Goal: Transaction & Acquisition: Purchase product/service

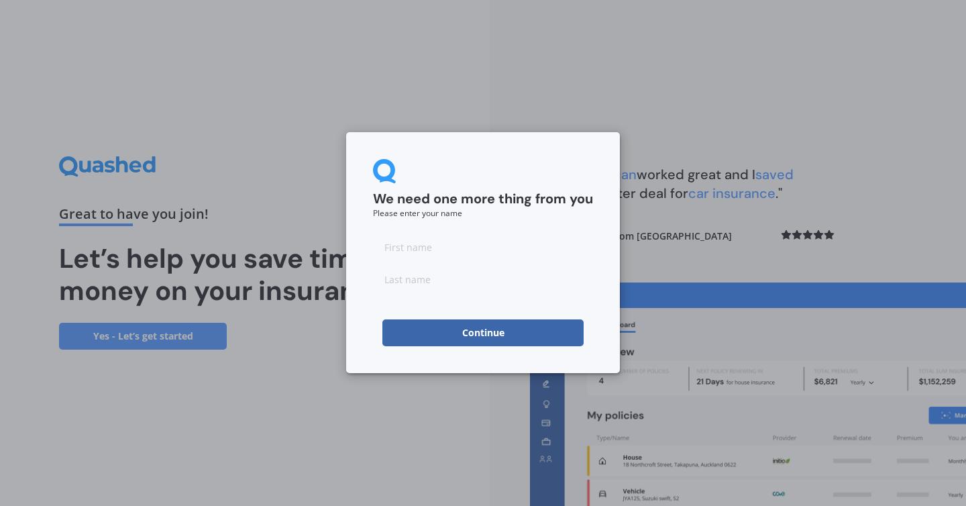
click at [443, 251] on input at bounding box center [483, 246] width 220 height 27
type input "[PERSON_NAME]"
click at [398, 324] on button "Continue" at bounding box center [482, 332] width 201 height 27
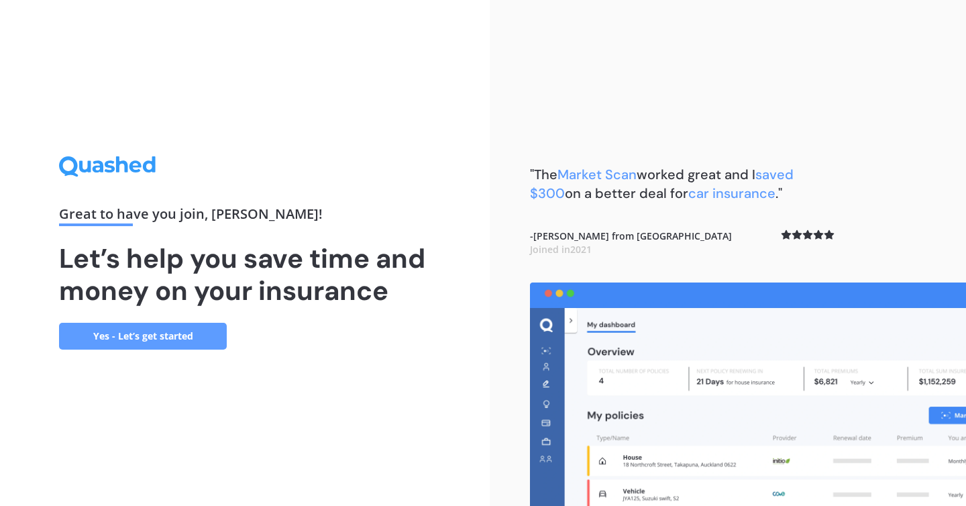
click at [187, 338] on link "Yes - Let’s get started" at bounding box center [143, 336] width 168 height 27
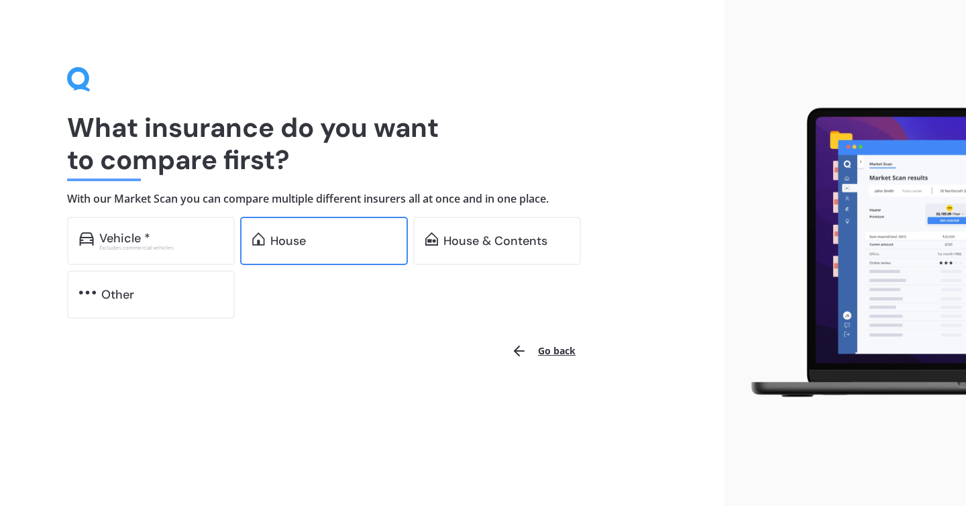
click at [309, 249] on div "House" at bounding box center [324, 241] width 168 height 48
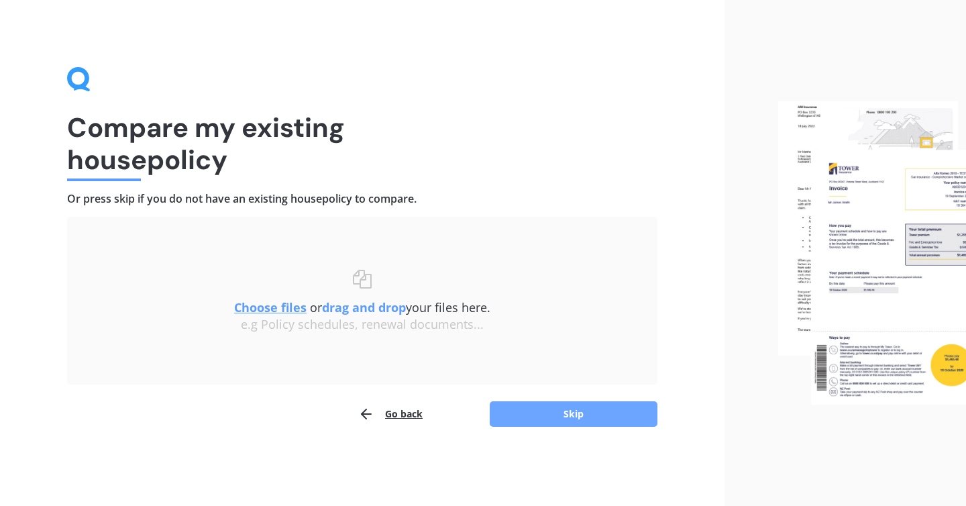
click at [592, 417] on button "Skip" at bounding box center [574, 413] width 168 height 25
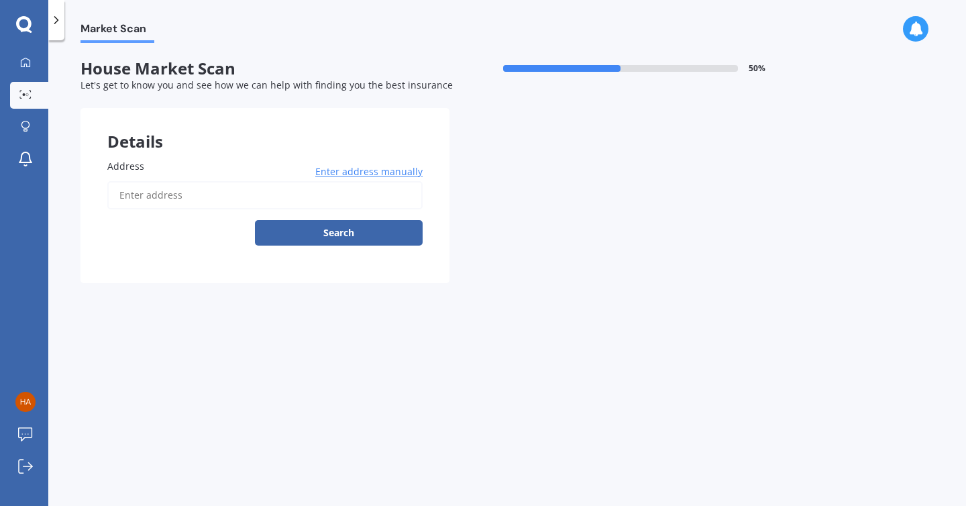
click at [163, 209] on input "Address" at bounding box center [264, 195] width 315 height 28
type input "[STREET_ADDRESS][PERSON_NAME]"
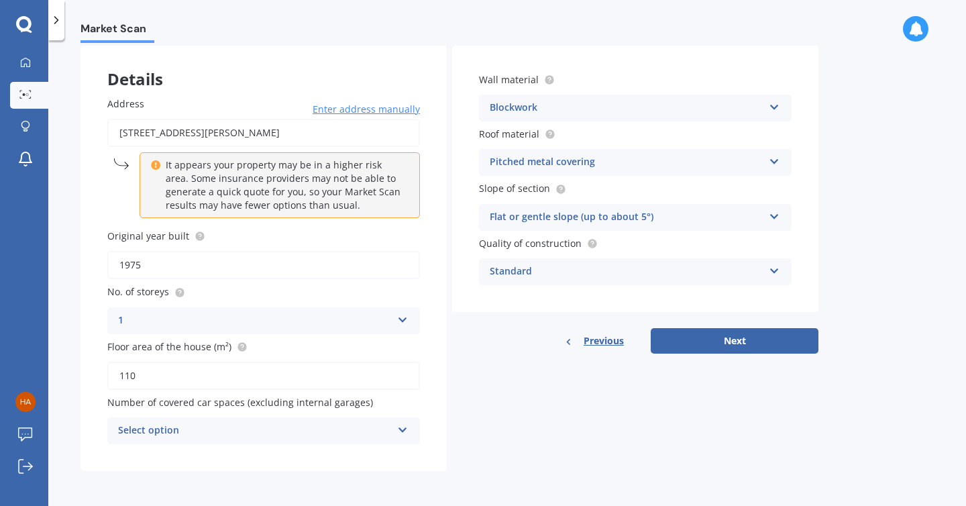
scroll to position [61, 0]
click at [357, 434] on div "Select option" at bounding box center [255, 432] width 274 height 16
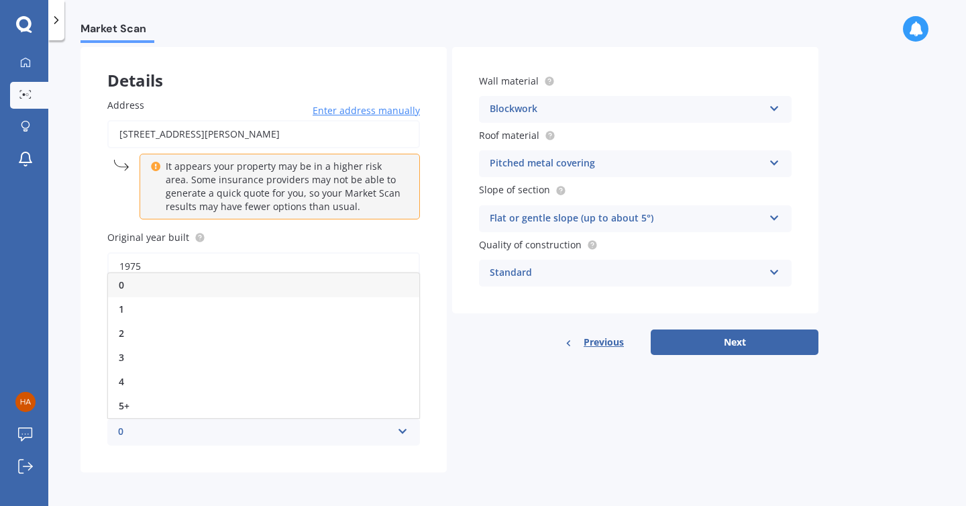
click at [461, 439] on div "Details Address [STREET_ADDRESS][PERSON_NAME] Enter address manually It appears…" at bounding box center [450, 259] width 738 height 425
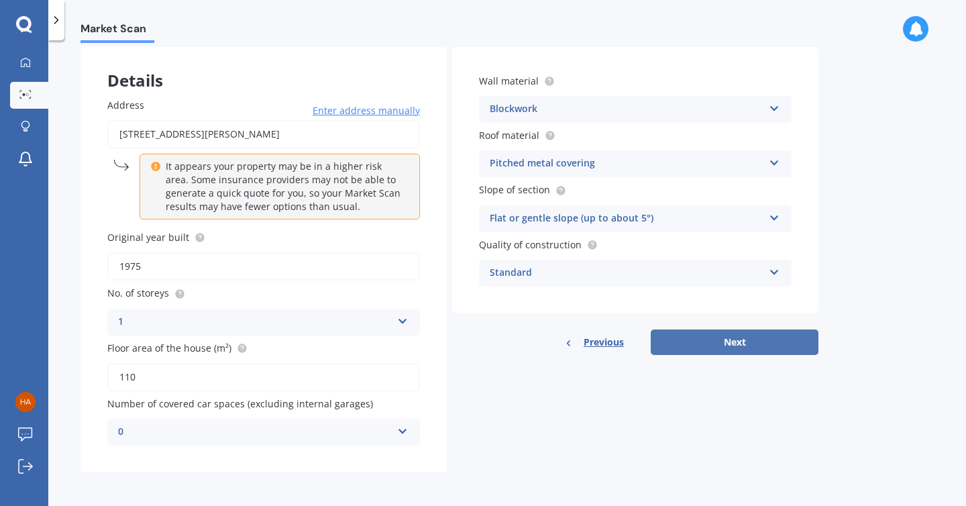
click at [702, 346] on button "Next" at bounding box center [735, 341] width 168 height 25
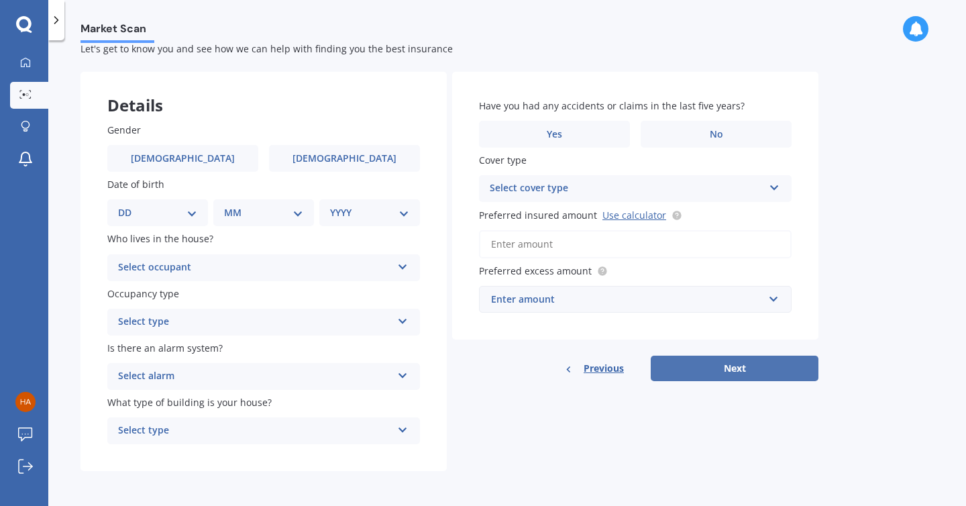
scroll to position [0, 0]
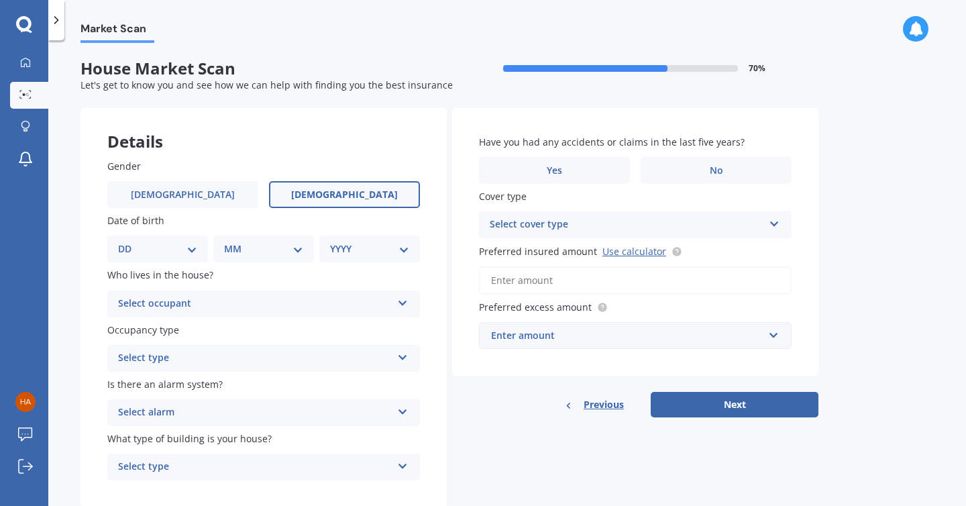
click at [339, 199] on span "[DEMOGRAPHIC_DATA]" at bounding box center [344, 194] width 107 height 11
click at [0, 0] on input "[DEMOGRAPHIC_DATA]" at bounding box center [0, 0] width 0 height 0
click at [156, 246] on select "DD 01 02 03 04 05 06 07 08 09 10 11 12 13 14 15 16 17 18 19 20 21 22 23 24 25 2…" at bounding box center [157, 249] width 79 height 15
select select "07"
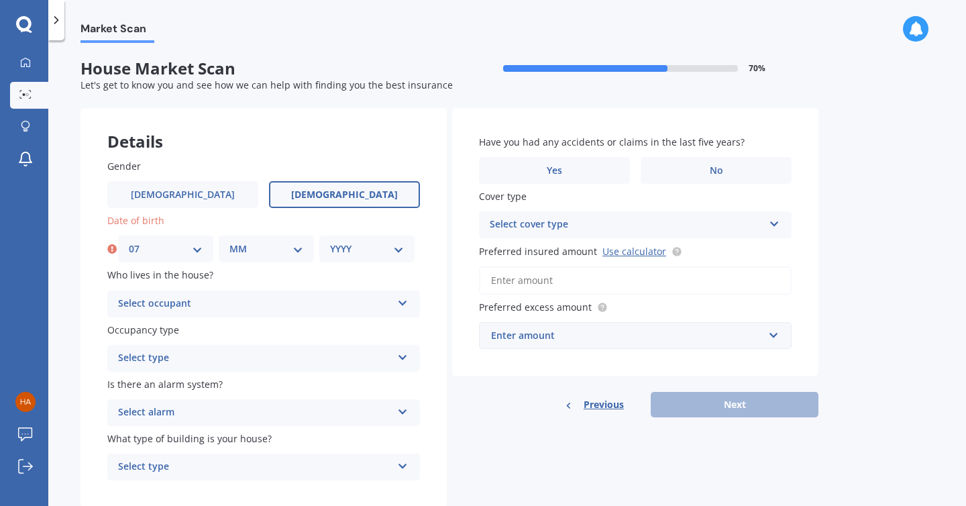
click at [262, 252] on select "MM 01 02 03 04 05 06 07 08 09 10 11 12" at bounding box center [266, 249] width 74 height 15
select select "01"
click at [360, 238] on div "YYYY 2009 2008 2007 2006 2005 2004 2003 2002 2001 2000 1999 1998 1997 1996 1995…" at bounding box center [366, 248] width 95 height 27
click at [360, 254] on select "YYYY 2009 2008 2007 2006 2005 2004 2003 2002 2001 2000 1999 1998 1997 1996 1995…" at bounding box center [367, 249] width 74 height 15
select select "1994"
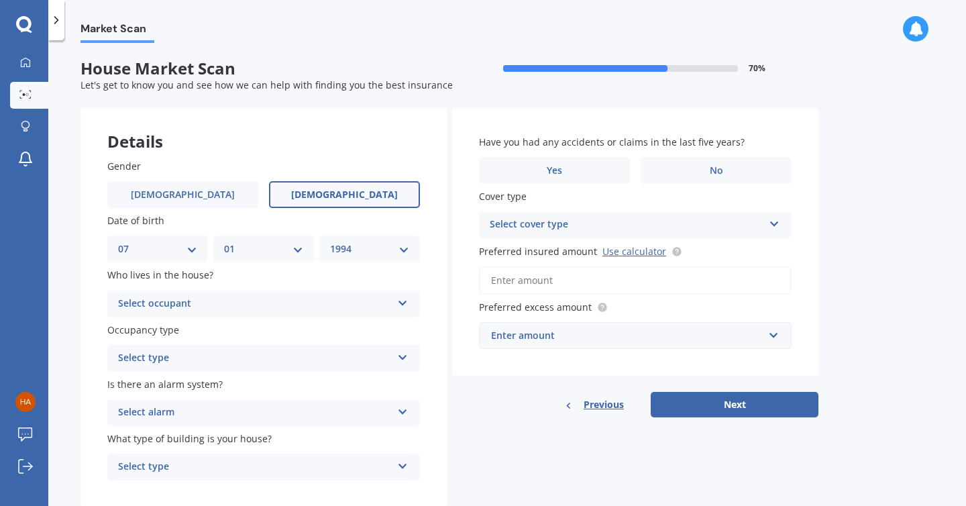
click at [289, 301] on div "Select occupant" at bounding box center [255, 304] width 274 height 16
click at [232, 332] on div "Owner" at bounding box center [263, 330] width 311 height 24
click at [177, 354] on div "Select type" at bounding box center [255, 358] width 274 height 16
click at [182, 380] on div "Permanent" at bounding box center [263, 384] width 311 height 24
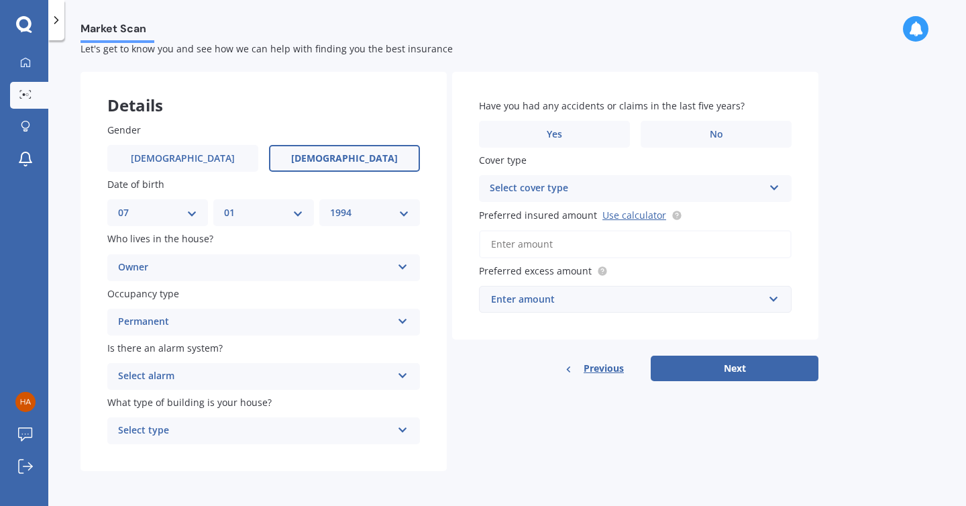
click at [148, 383] on div "Select alarm" at bounding box center [255, 376] width 274 height 16
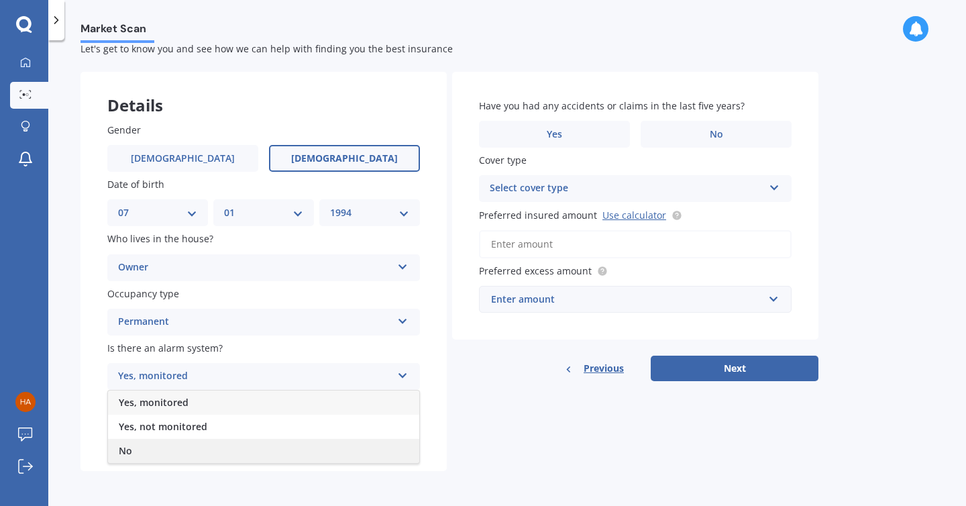
click at [157, 458] on div "No" at bounding box center [263, 451] width 311 height 24
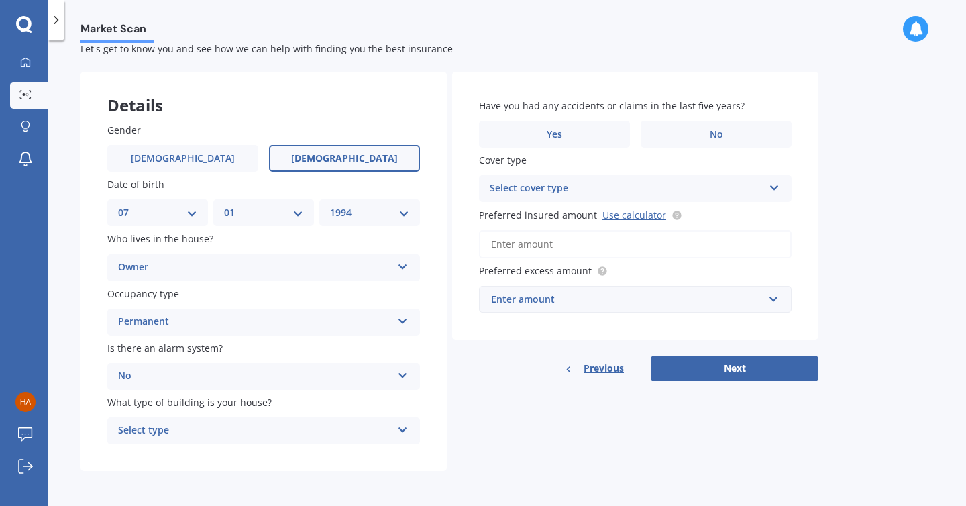
click at [166, 438] on div "Select type Freestanding Multi-unit (in a block of 6 or less) Multi-unit (in a …" at bounding box center [263, 430] width 313 height 27
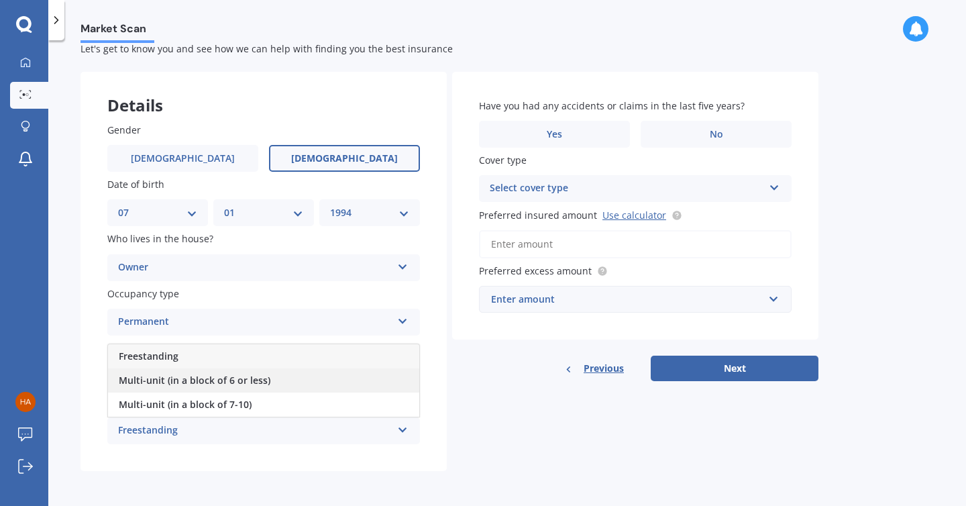
click at [269, 380] on div "Multi-unit (in a block of 6 or less)" at bounding box center [263, 380] width 311 height 24
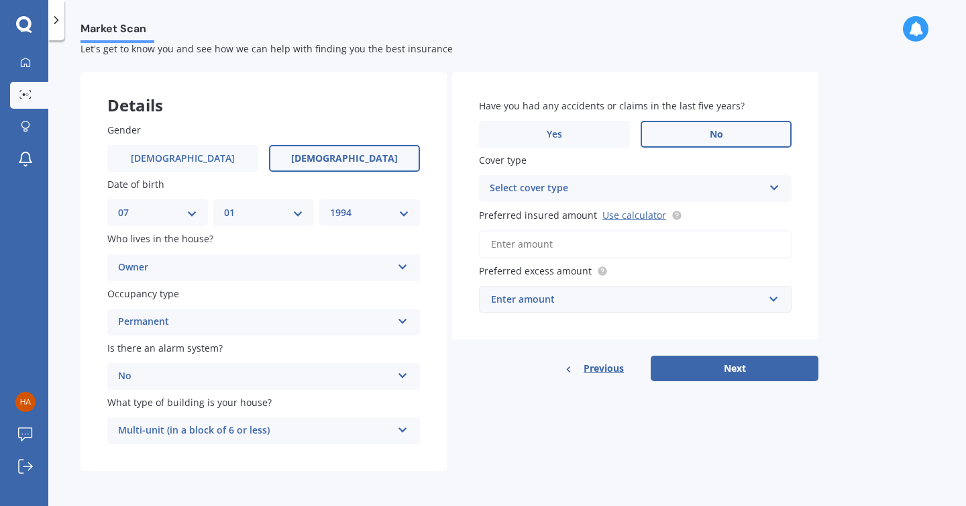
click at [683, 123] on label "No" at bounding box center [716, 134] width 151 height 27
click at [0, 0] on input "No" at bounding box center [0, 0] width 0 height 0
click at [626, 176] on div "Select cover type High" at bounding box center [635, 188] width 313 height 27
click at [605, 213] on div "High" at bounding box center [635, 215] width 311 height 24
click at [621, 214] on link "Use calculator" at bounding box center [635, 215] width 64 height 13
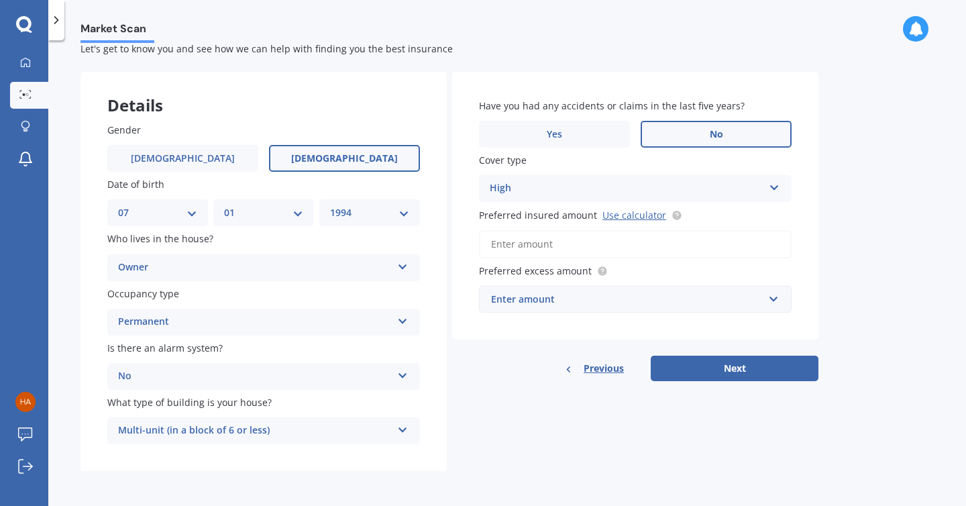
click at [551, 248] on input "Preferred insured amount Use calculator" at bounding box center [635, 244] width 313 height 28
paste input "$525,125"
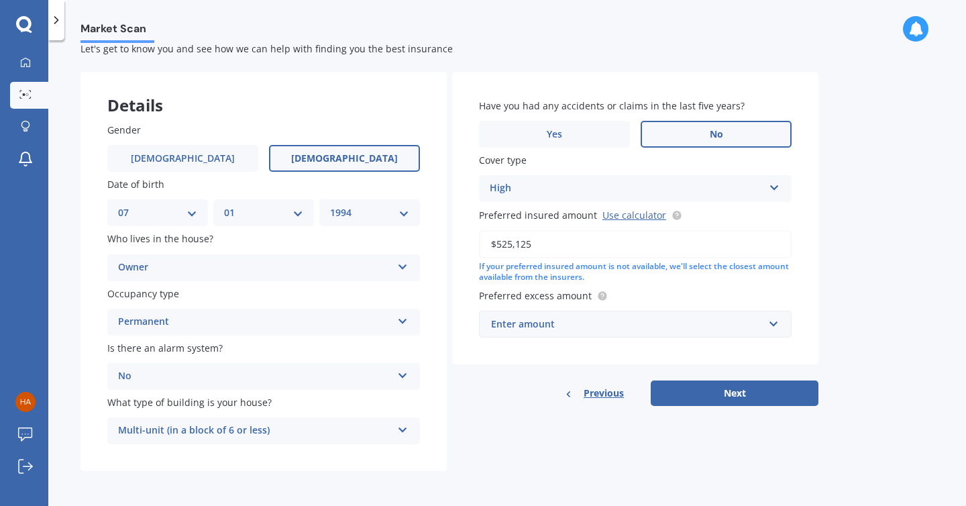
type input "$525,125"
click at [596, 327] on div "Enter amount" at bounding box center [627, 324] width 272 height 15
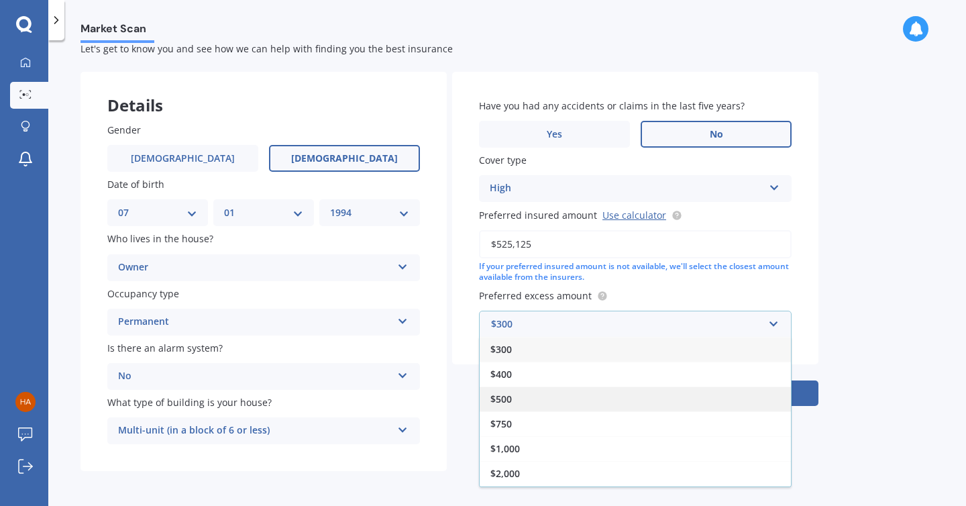
click at [527, 403] on div "$500" at bounding box center [635, 398] width 311 height 25
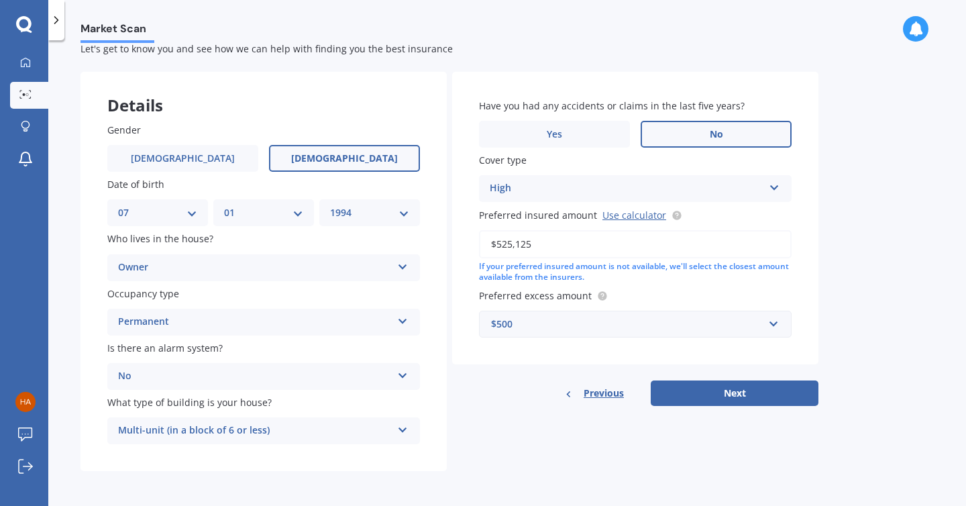
click at [580, 336] on div "$500 $300 $400 $500 $750 $1,000 $2,000 $2,500" at bounding box center [635, 324] width 313 height 27
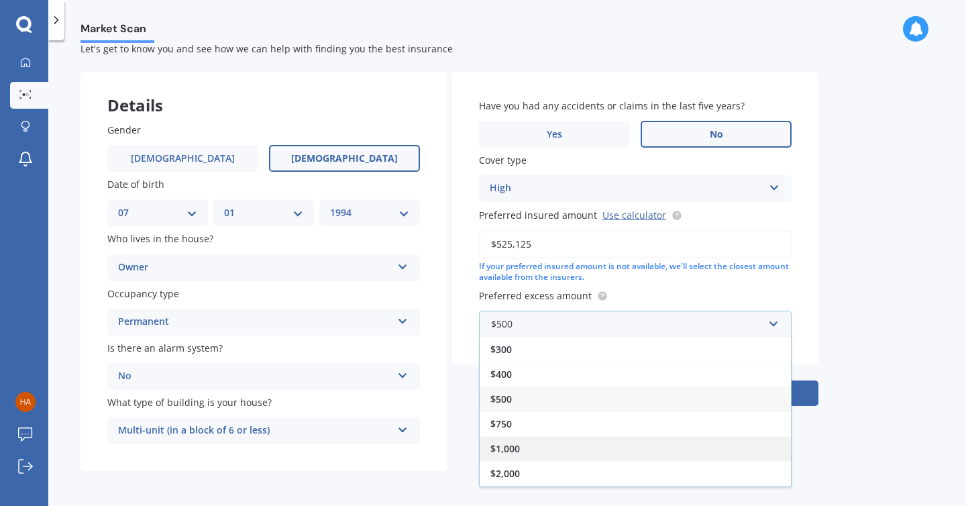
click at [558, 442] on div "$1,000" at bounding box center [635, 448] width 311 height 25
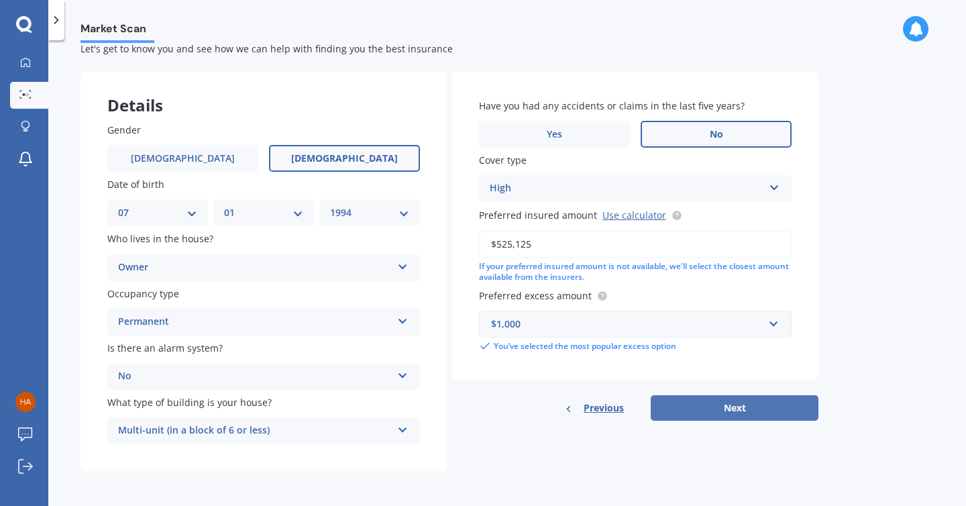
click at [703, 407] on button "Next" at bounding box center [735, 407] width 168 height 25
select select "07"
select select "01"
select select "1994"
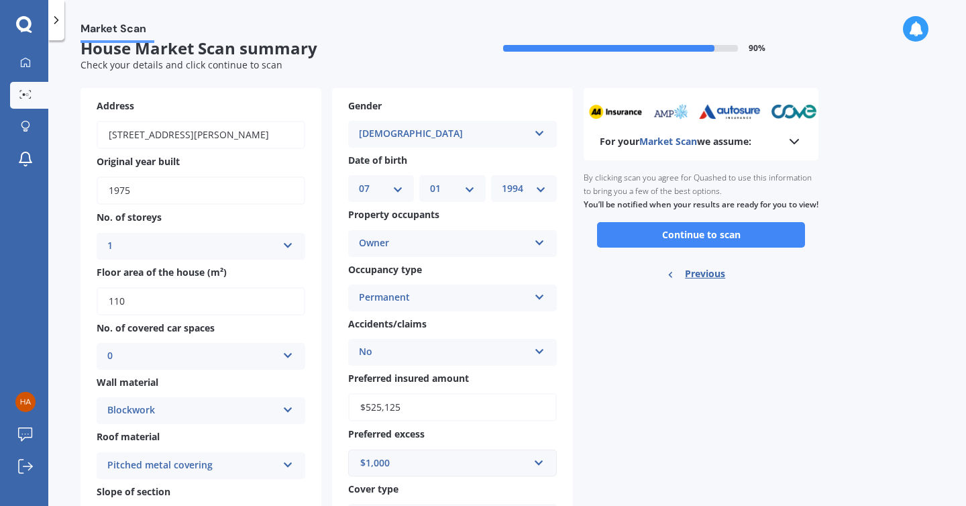
scroll to position [0, 0]
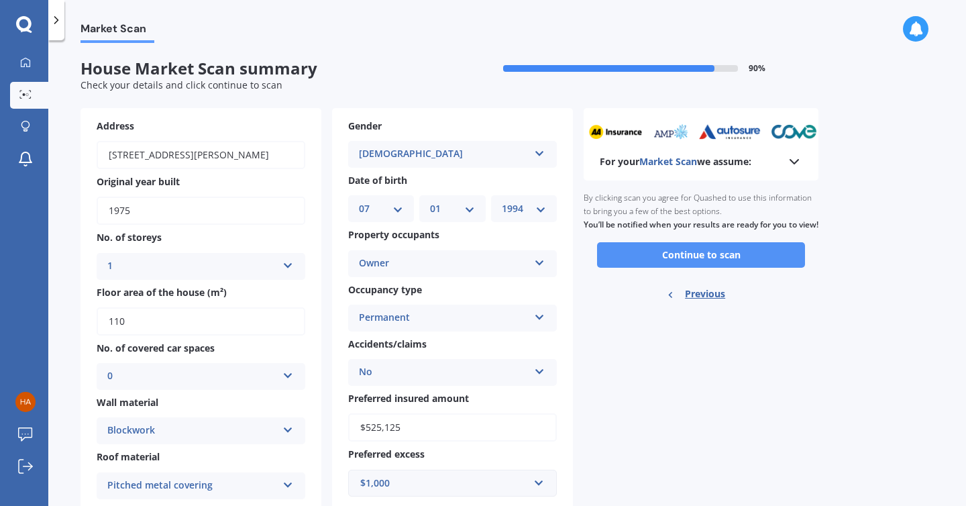
click at [677, 268] on button "Continue to scan" at bounding box center [701, 254] width 208 height 25
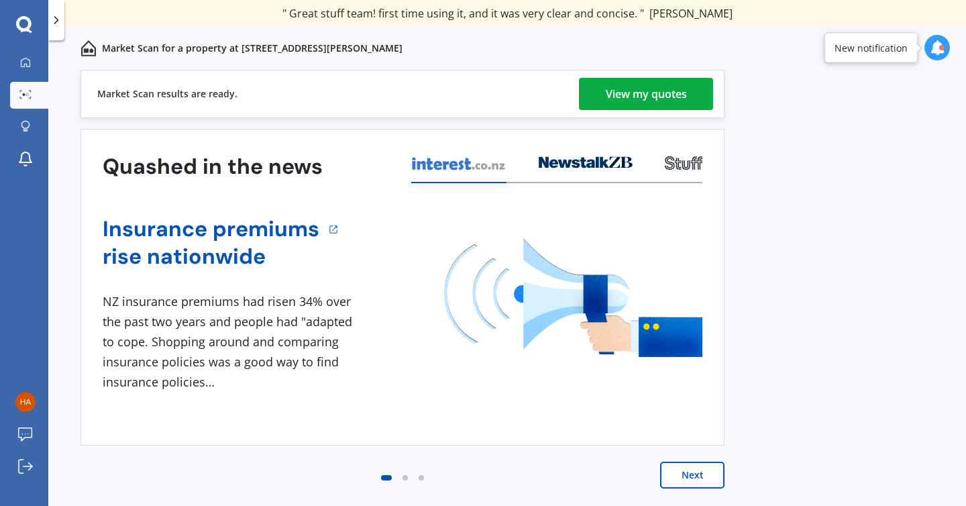
click at [651, 97] on div "View my quotes" at bounding box center [646, 94] width 81 height 32
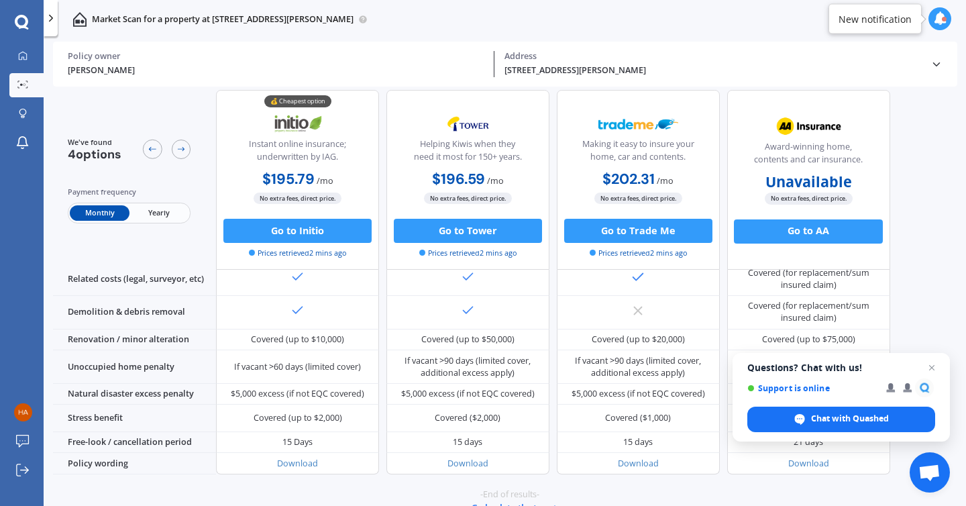
scroll to position [547, 0]
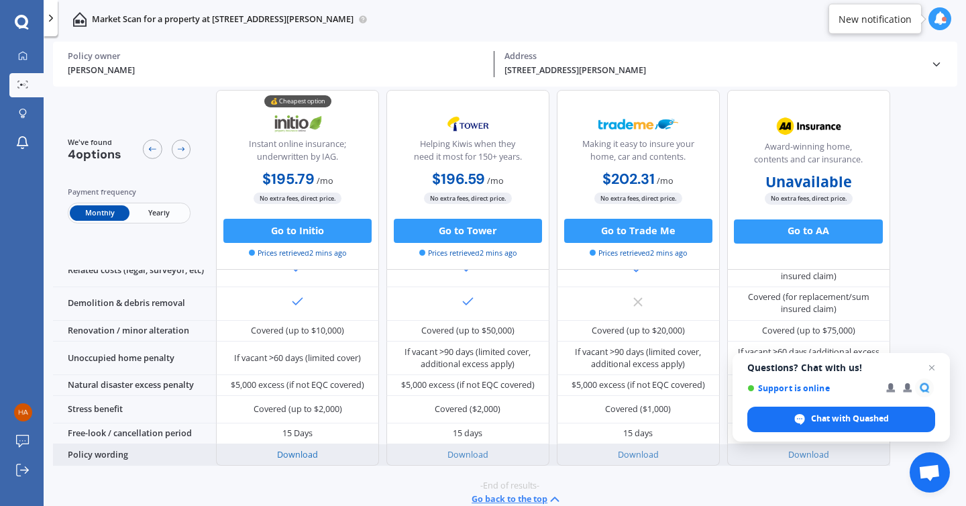
click at [298, 449] on link "Download" at bounding box center [297, 454] width 41 height 11
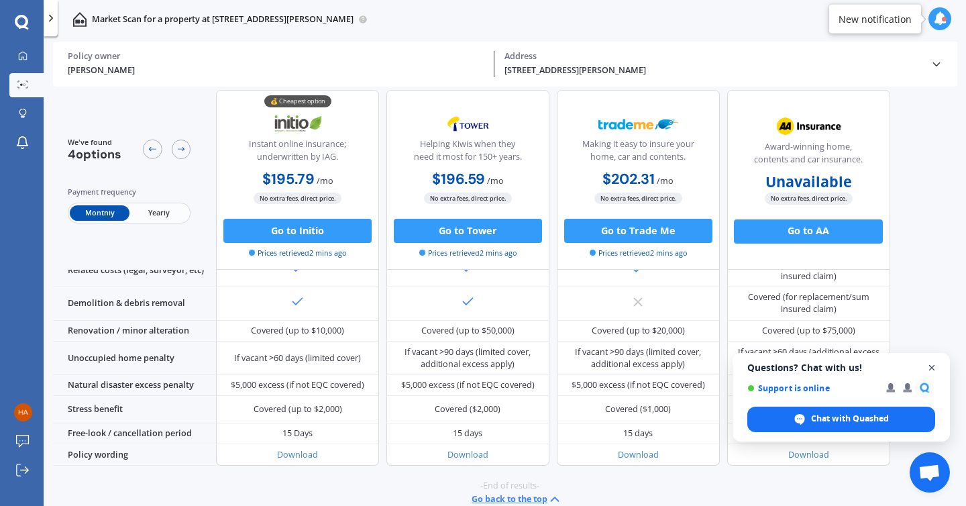
click at [931, 366] on span "Close chat" at bounding box center [932, 368] width 17 height 17
